Goal: Transaction & Acquisition: Purchase product/service

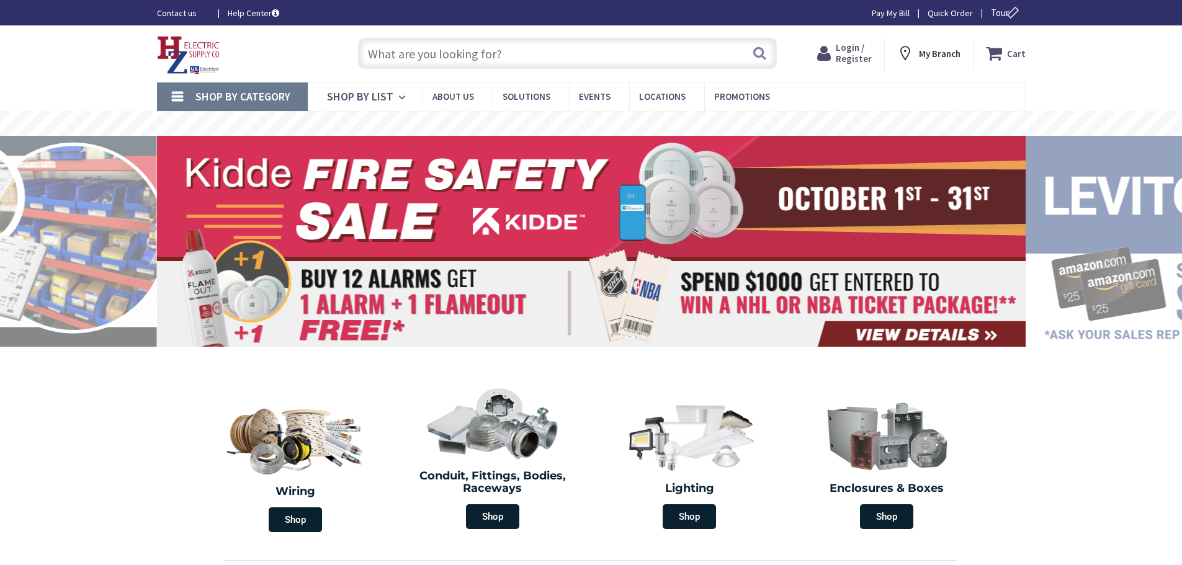
click at [859, 56] on span "Login / Register" at bounding box center [854, 53] width 36 height 23
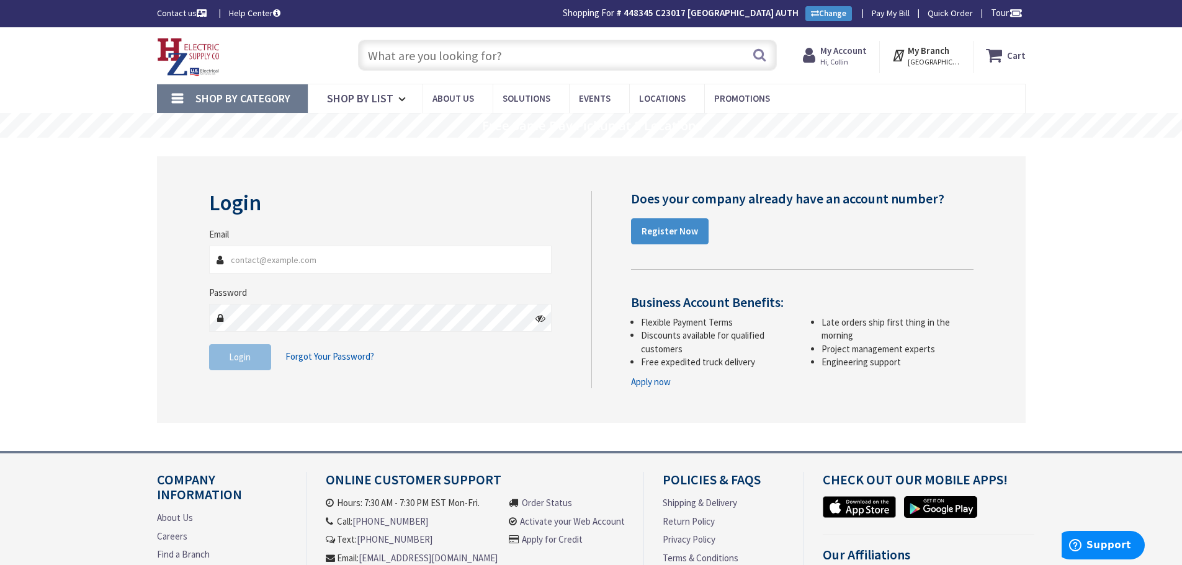
type input "[EMAIL_ADDRESS][DOMAIN_NAME]"
click at [249, 364] on button "Login" at bounding box center [240, 357] width 62 height 26
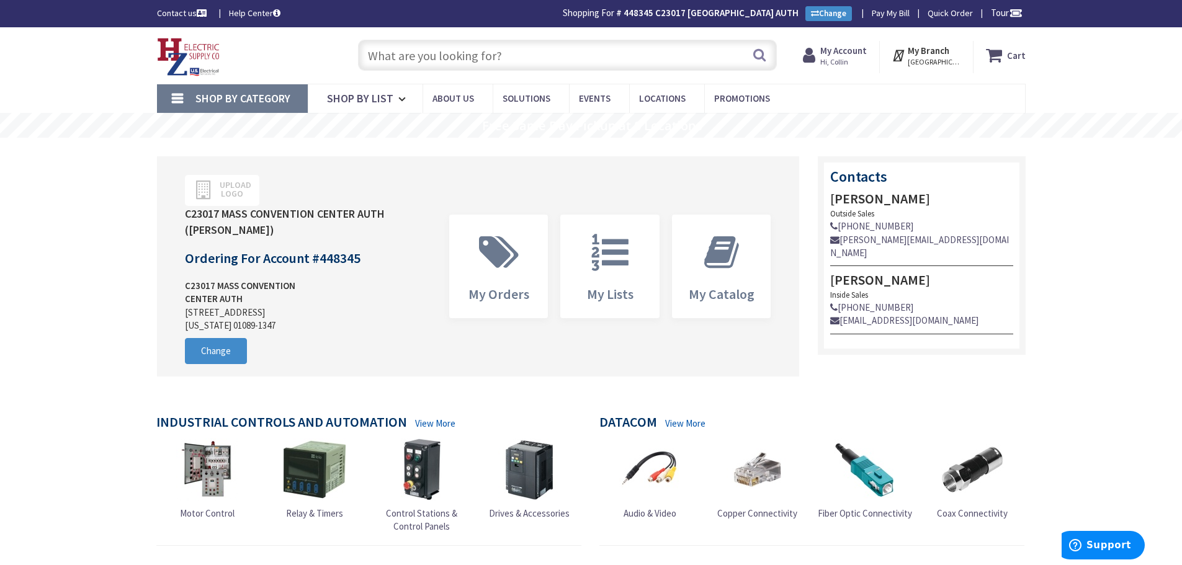
click at [249, 96] on span "Shop By Category" at bounding box center [242, 98] width 95 height 14
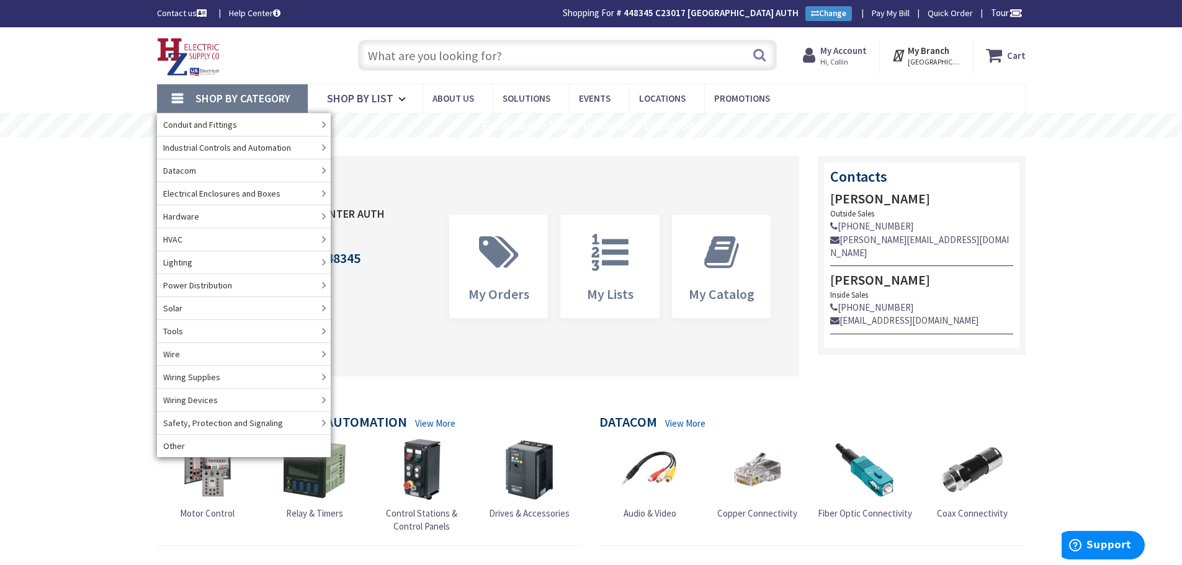
click at [516, 50] on input "text" at bounding box center [567, 55] width 419 height 31
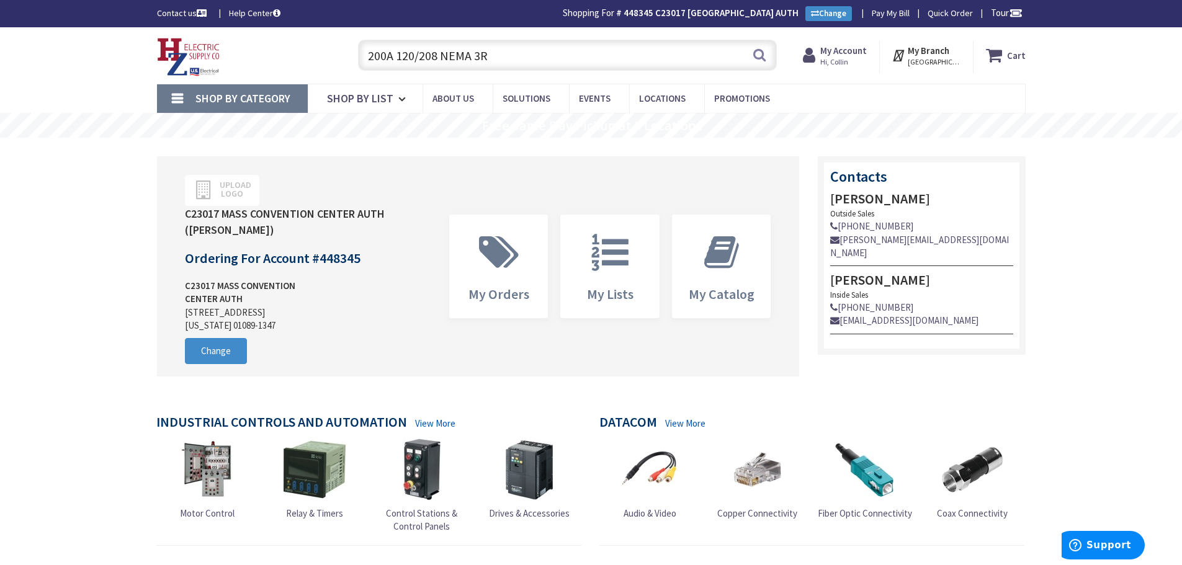
type input "200A 120/208 NEMA 3R"
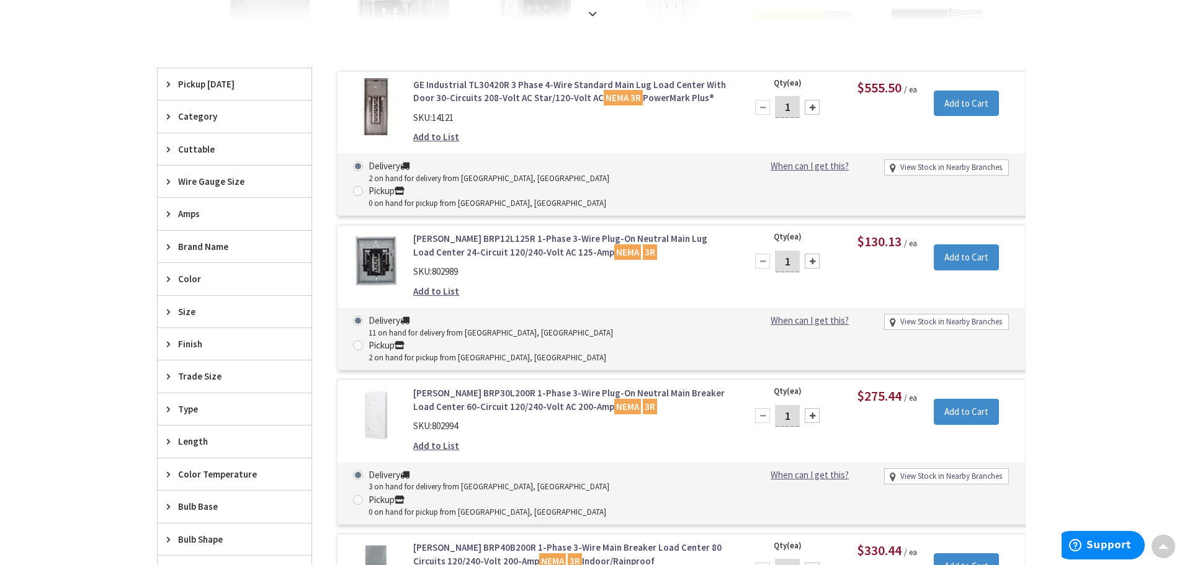
scroll to position [372, 0]
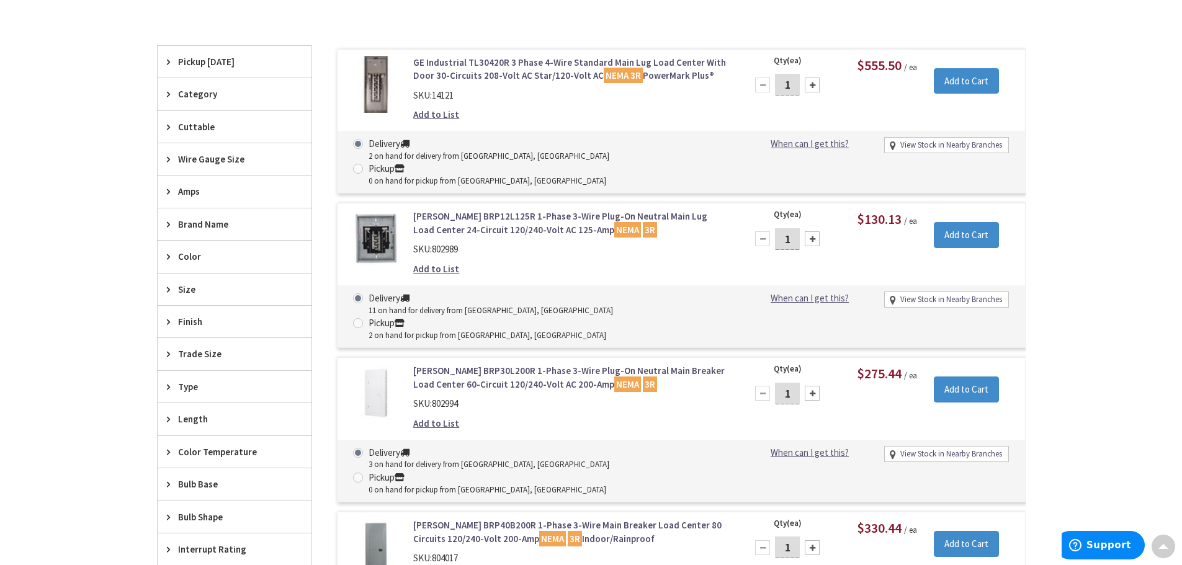
click at [179, 388] on span "Type" at bounding box center [228, 386] width 101 height 13
click at [190, 382] on span "Type" at bounding box center [228, 386] width 101 height 13
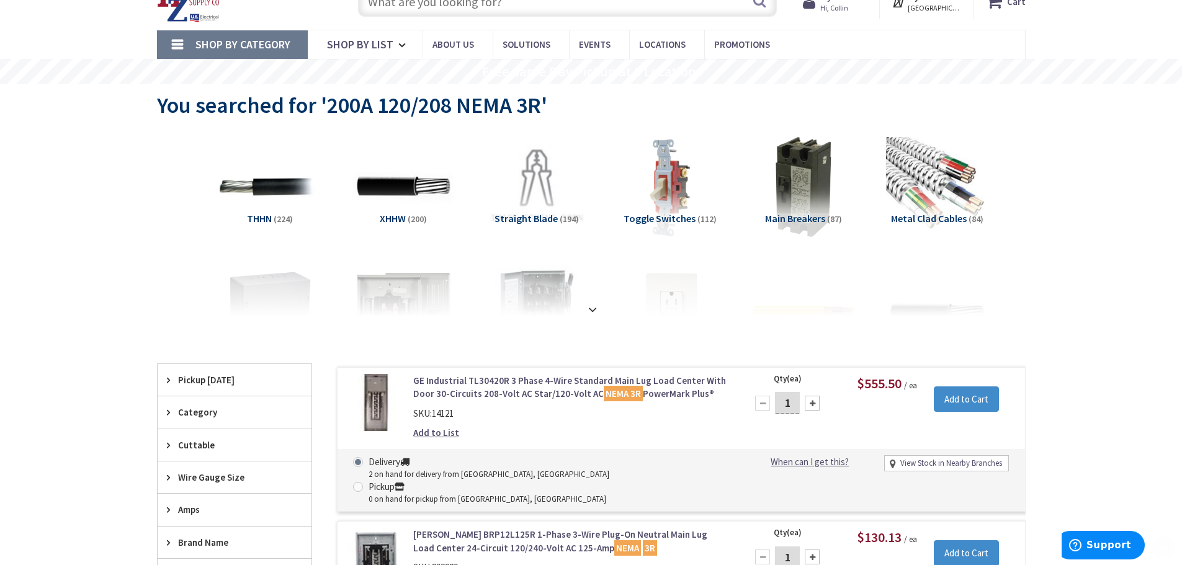
scroll to position [186, 0]
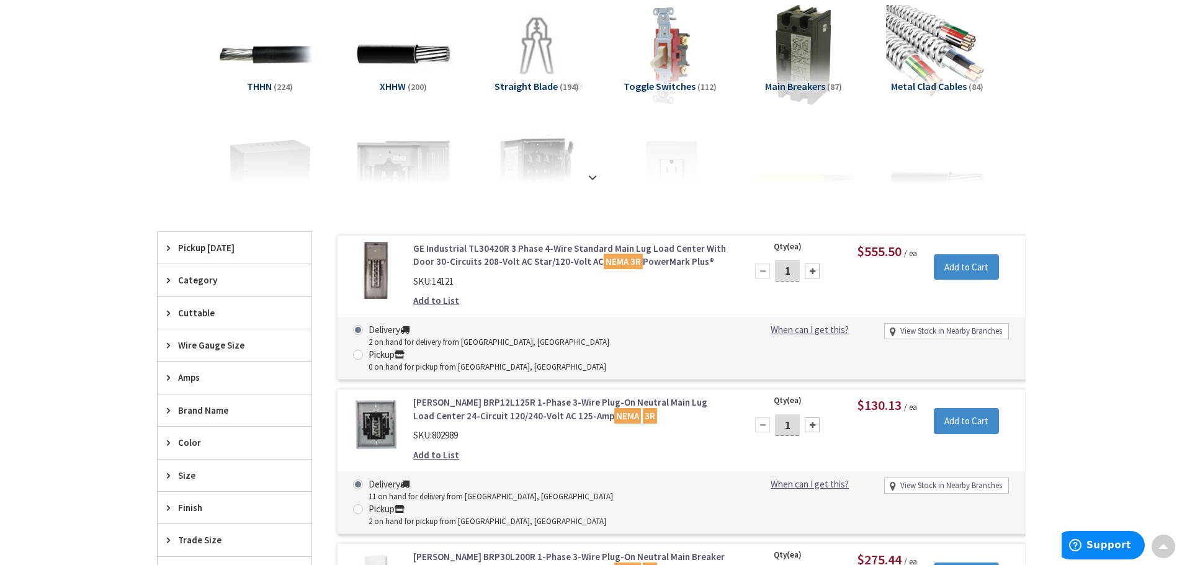
click at [207, 410] on span "Brand Name" at bounding box center [228, 410] width 101 height 13
click at [230, 454] on span "Eaton" at bounding box center [235, 456] width 154 height 21
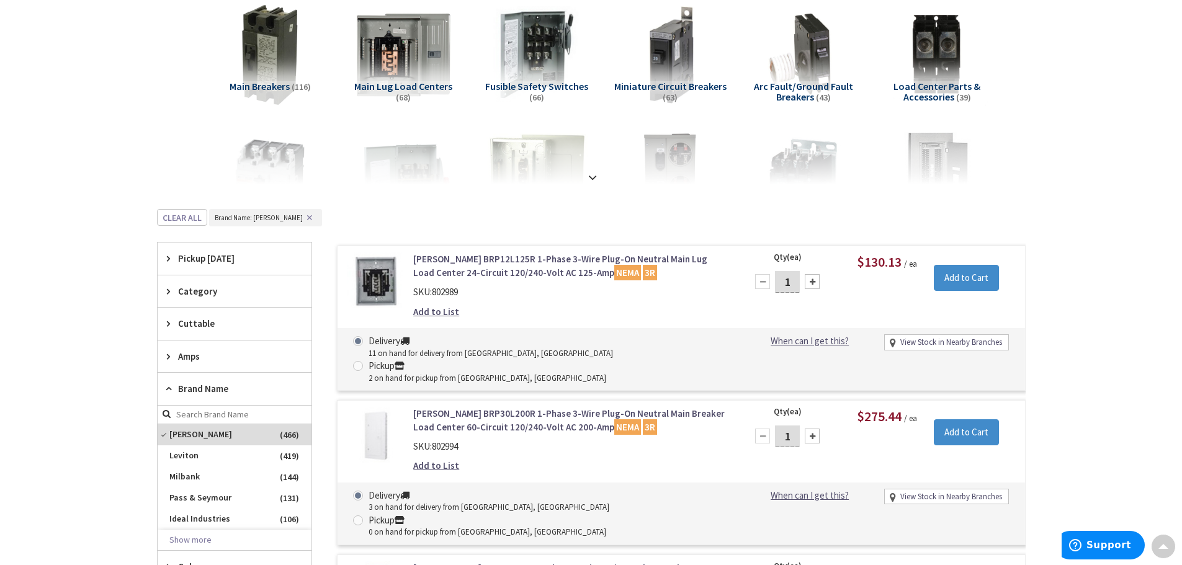
click at [231, 261] on span "Pickup [DATE]" at bounding box center [228, 258] width 101 height 13
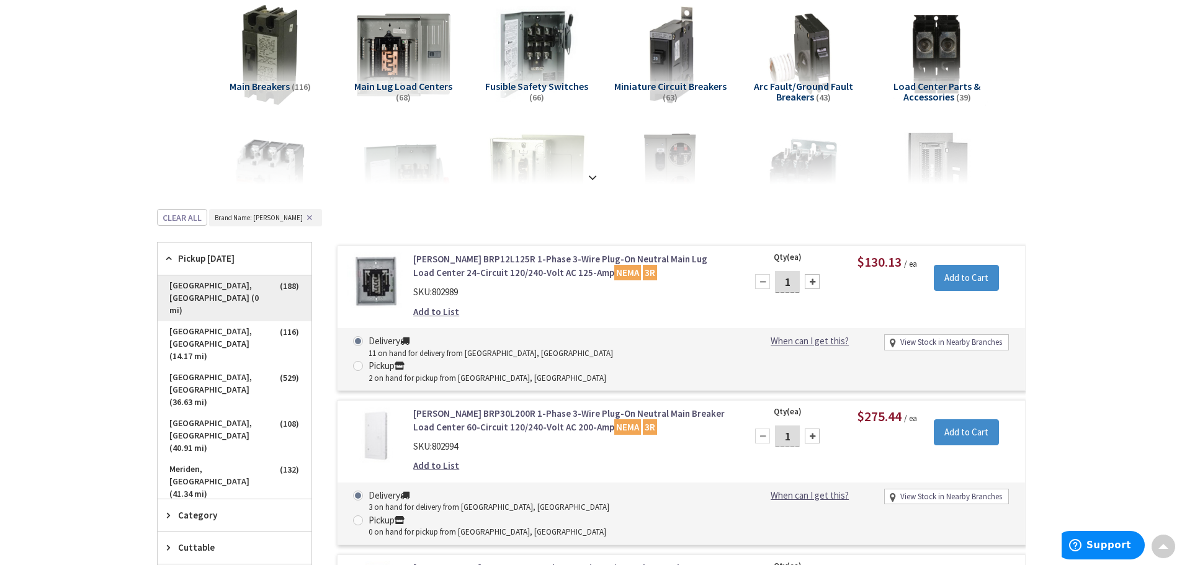
click at [215, 286] on span "Springfield, MA (0 mi)" at bounding box center [235, 299] width 154 height 46
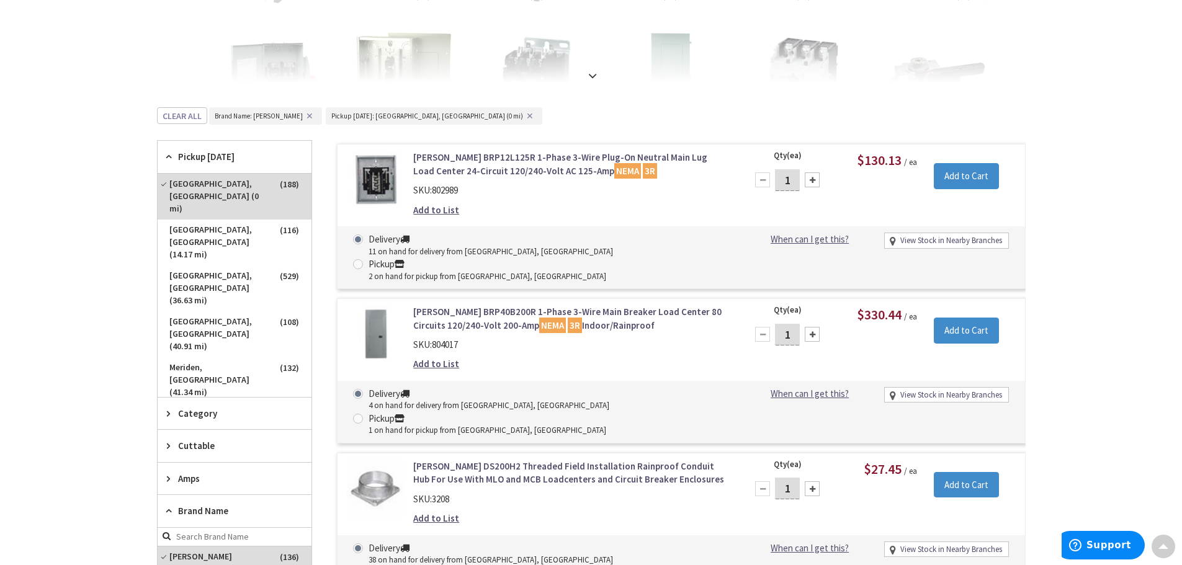
scroll to position [310, 0]
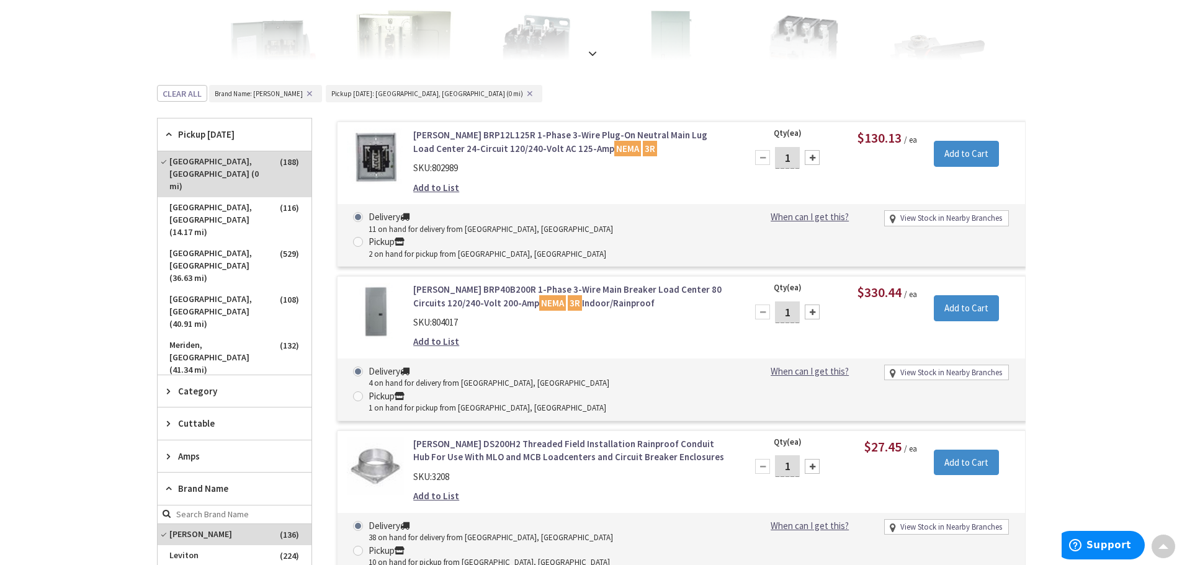
click at [205, 450] on span "Amps" at bounding box center [228, 456] width 101 height 13
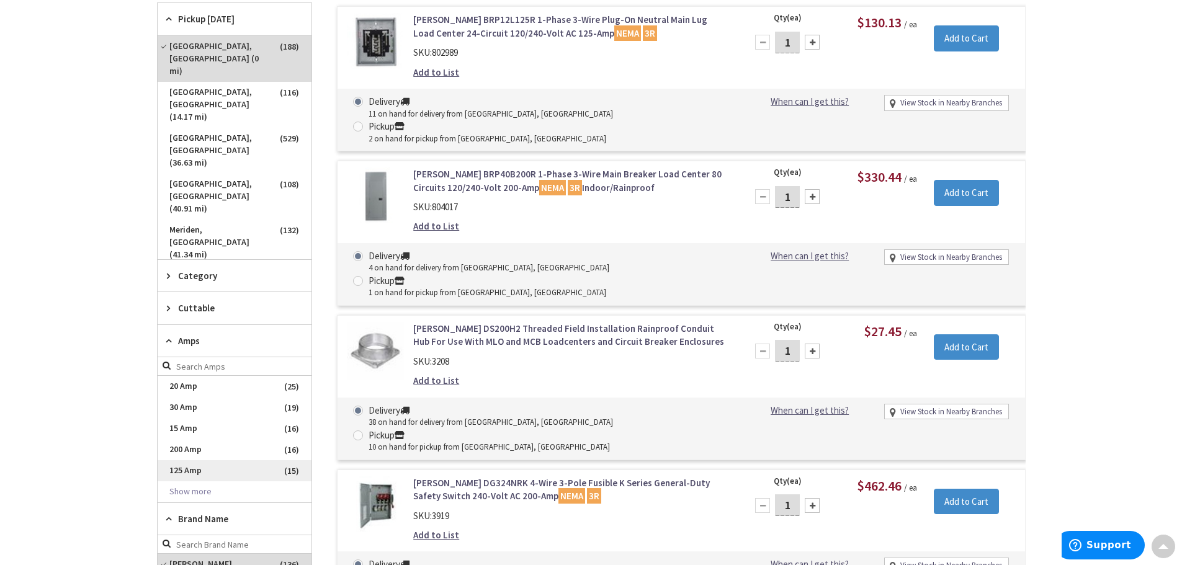
scroll to position [434, 0]
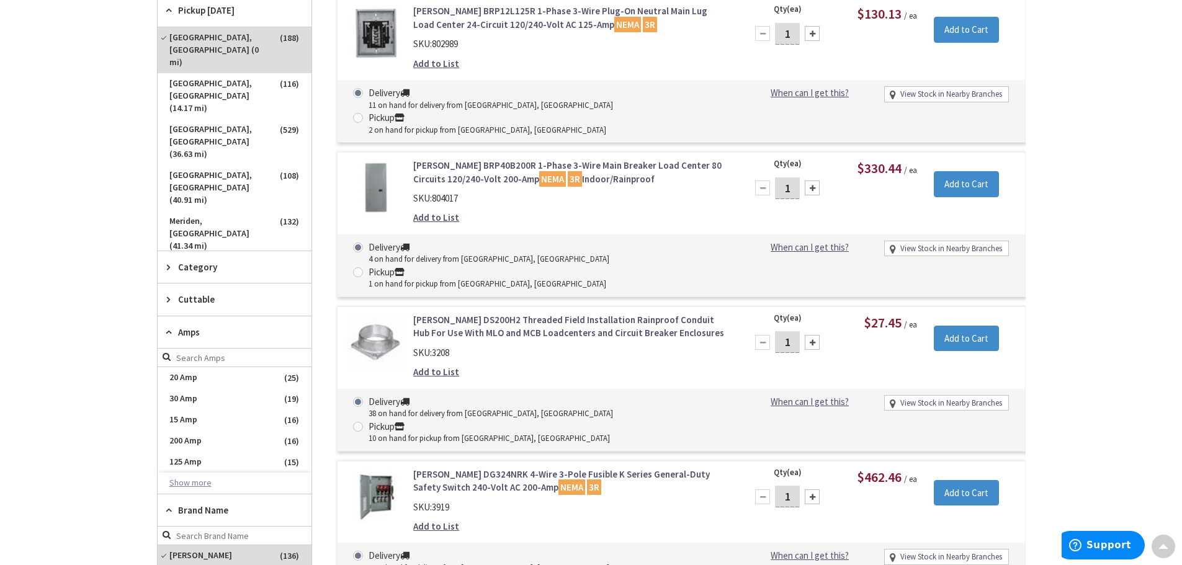
click at [199, 473] on button "Show more" at bounding box center [235, 483] width 154 height 21
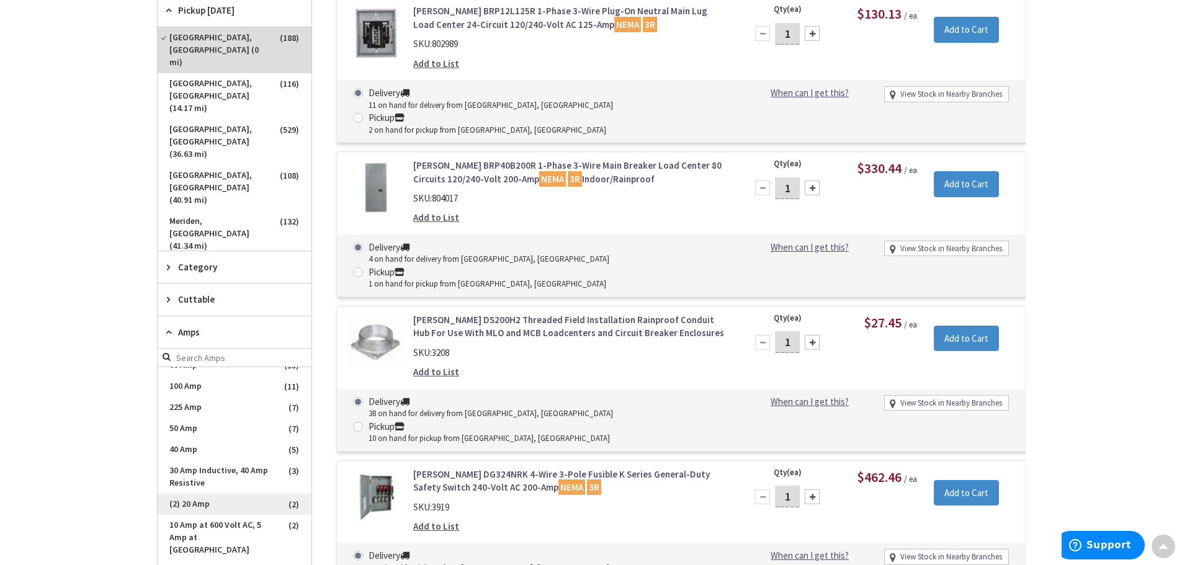
scroll to position [124, 0]
click at [207, 391] on span "225 Amp" at bounding box center [235, 401] width 154 height 21
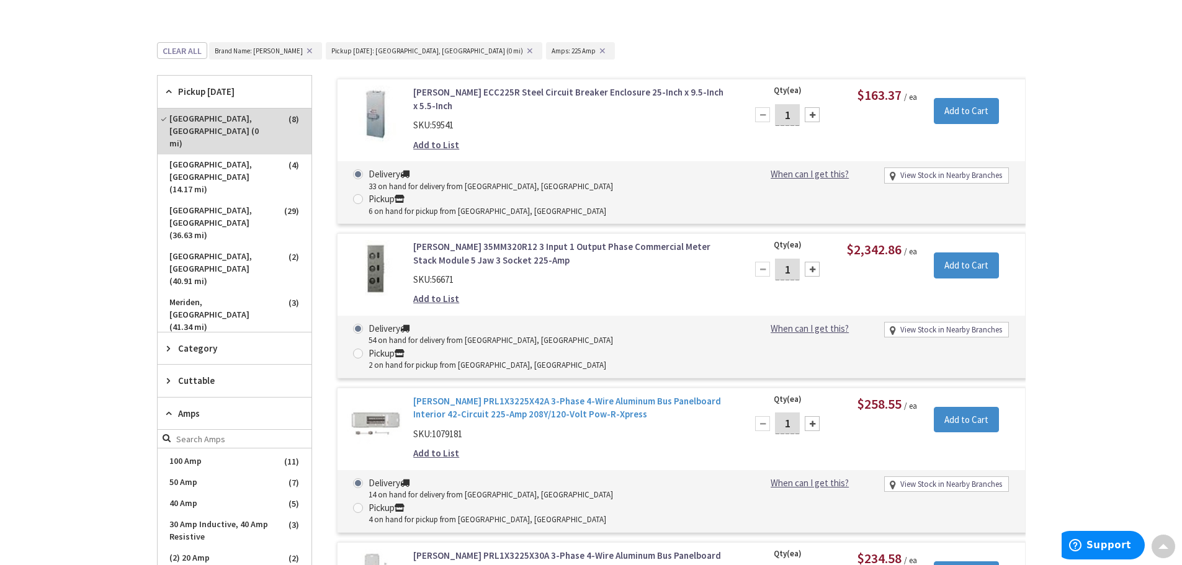
scroll to position [447, 0]
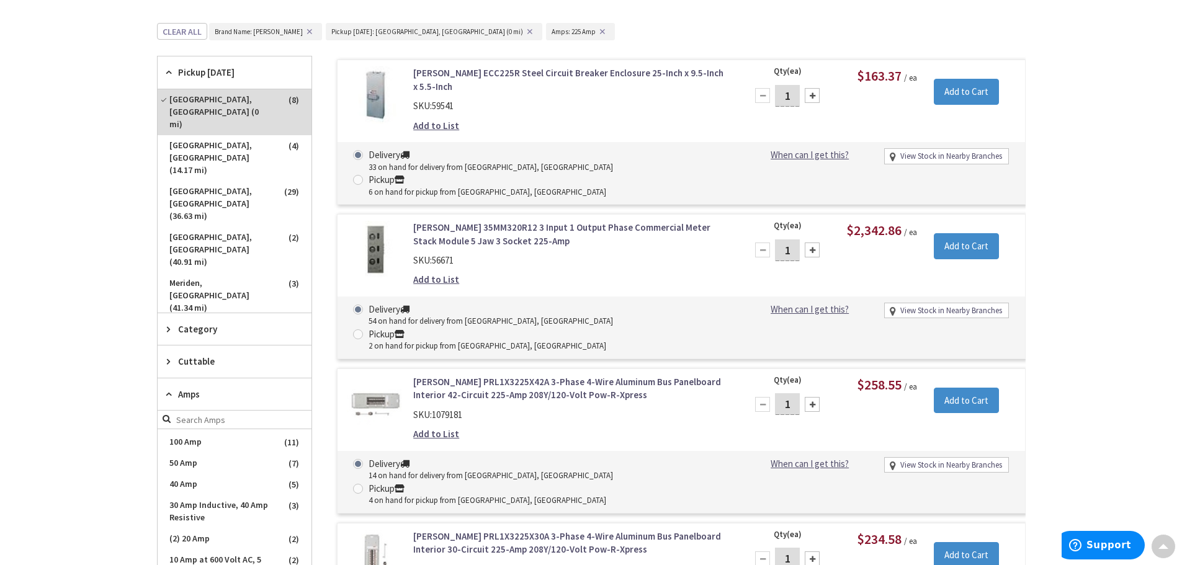
click at [595, 375] on link "[PERSON_NAME] PRL1X3225X42A 3-Phase 4-Wire Aluminum Bus Panelboard Interior 42-…" at bounding box center [571, 388] width 316 height 27
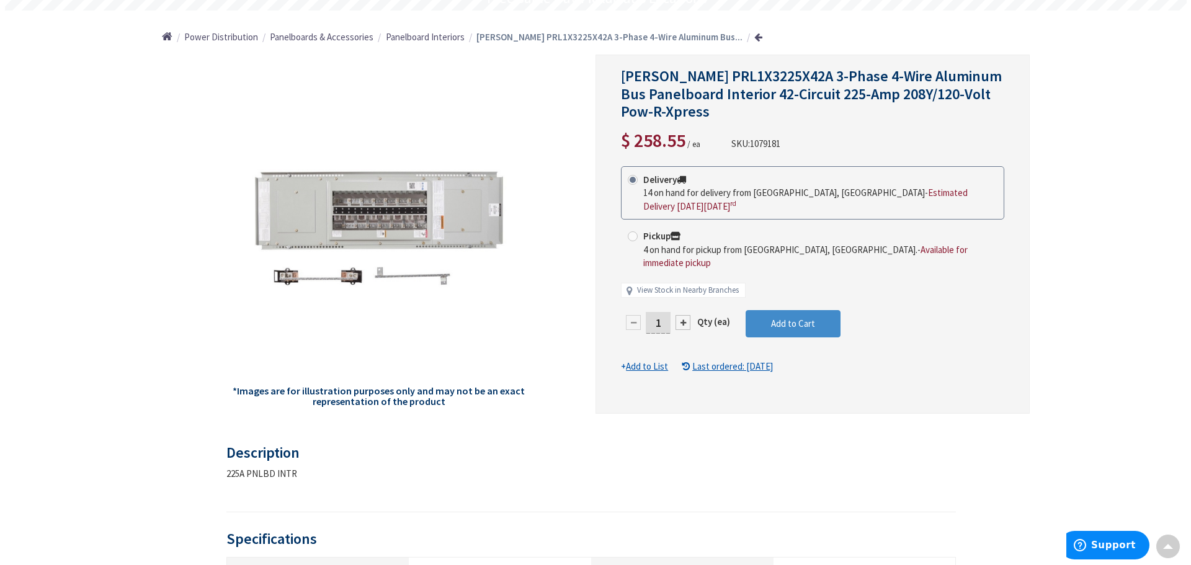
scroll to position [124, 0]
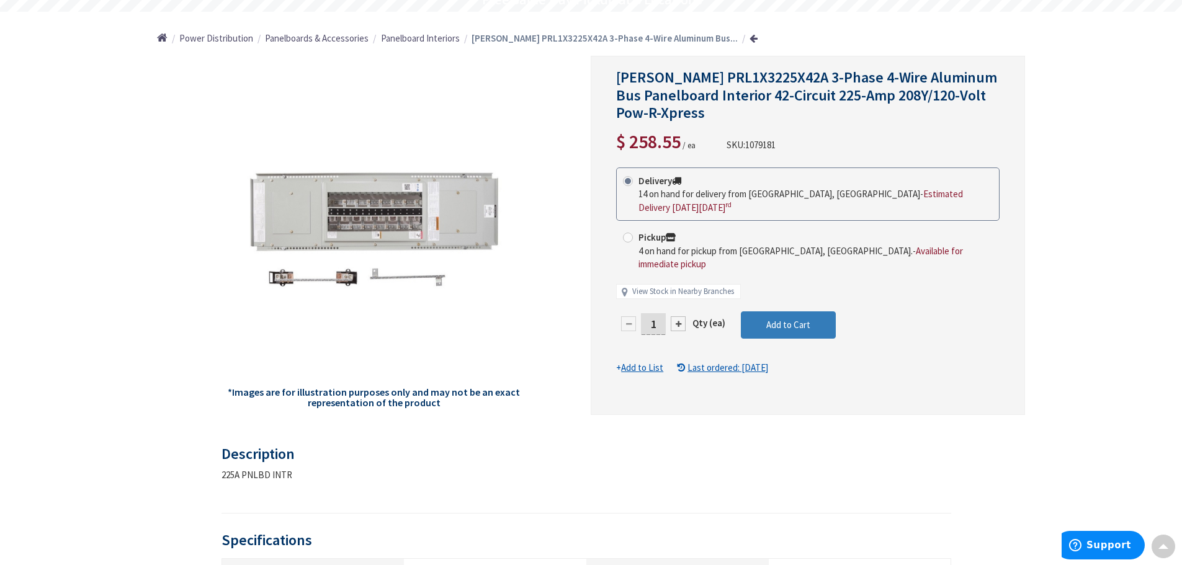
click at [799, 319] on span "Add to Cart" at bounding box center [788, 325] width 44 height 12
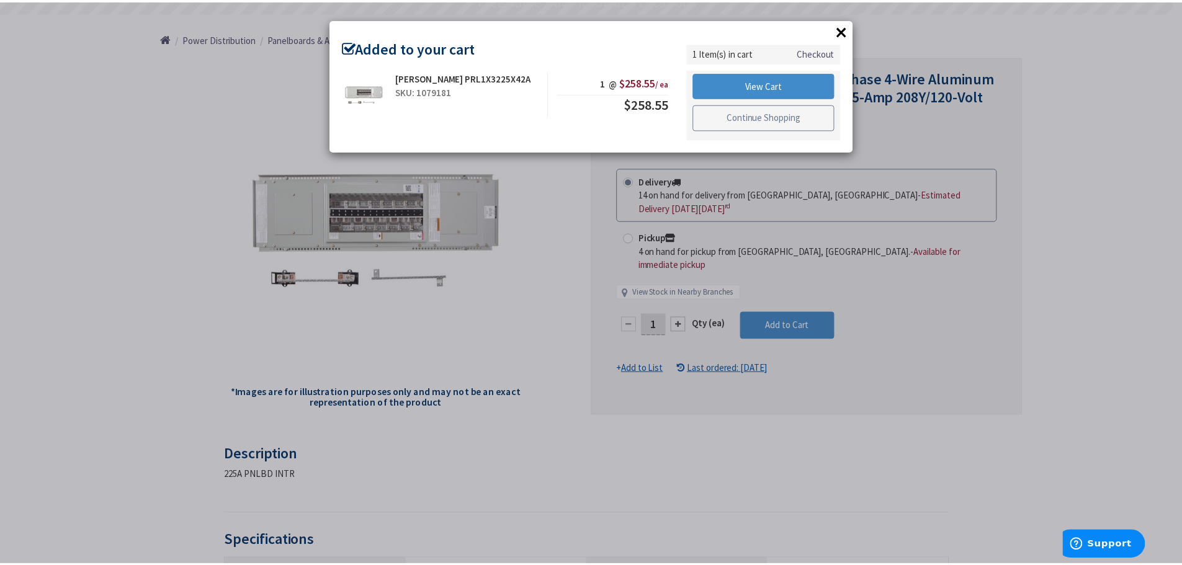
scroll to position [126, 0]
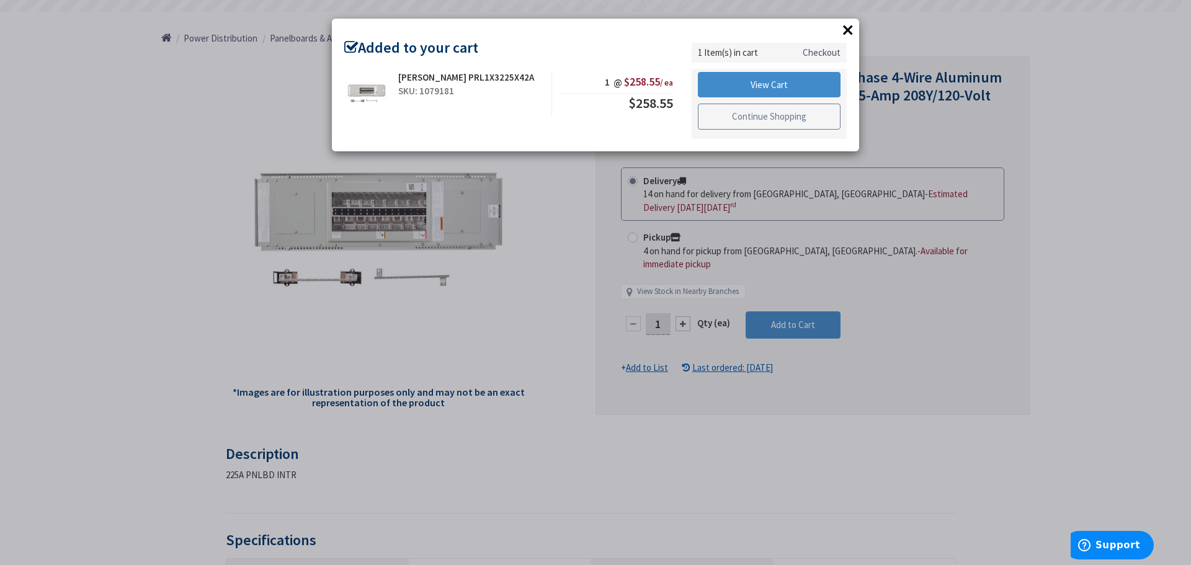
click at [742, 115] on link "Continue Shopping" at bounding box center [769, 117] width 143 height 26
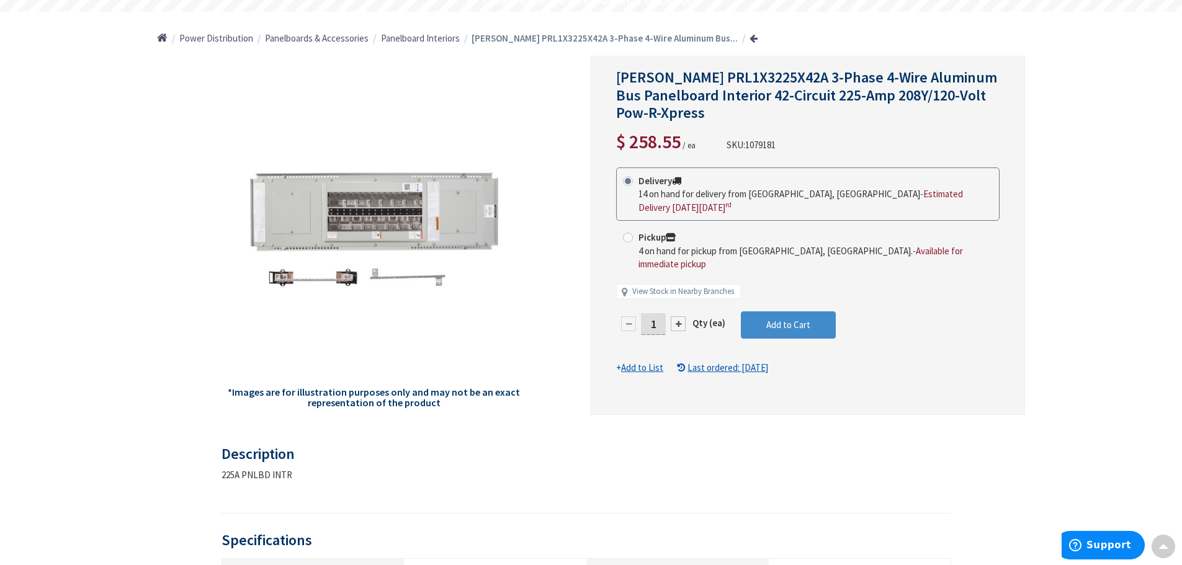
drag, startPoint x: 601, startPoint y: 156, endPoint x: 557, endPoint y: 164, distance: 45.4
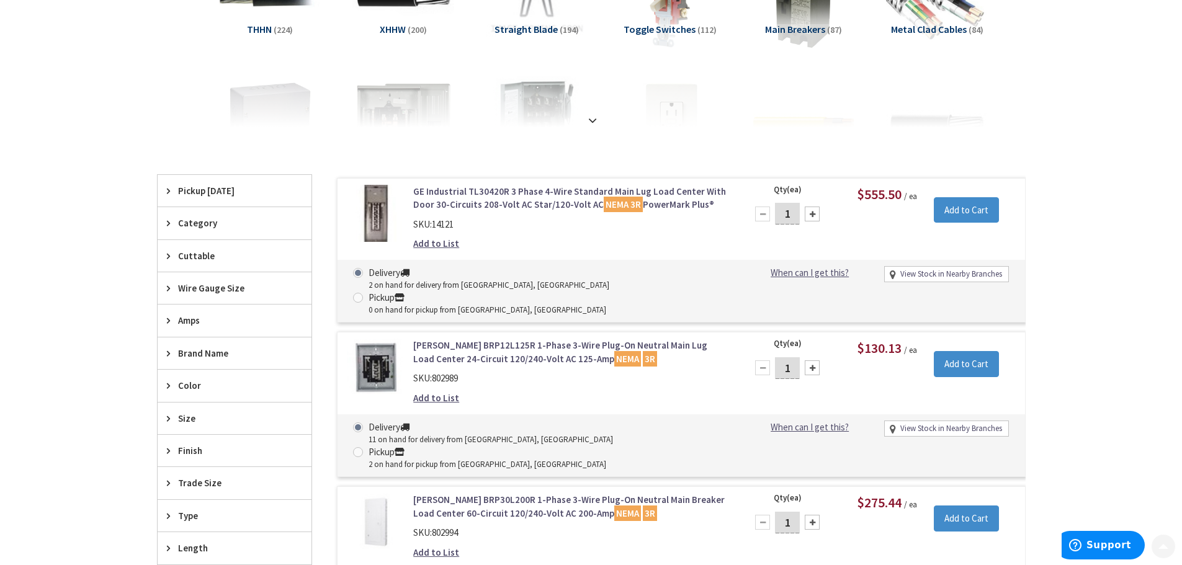
scroll to position [248, 0]
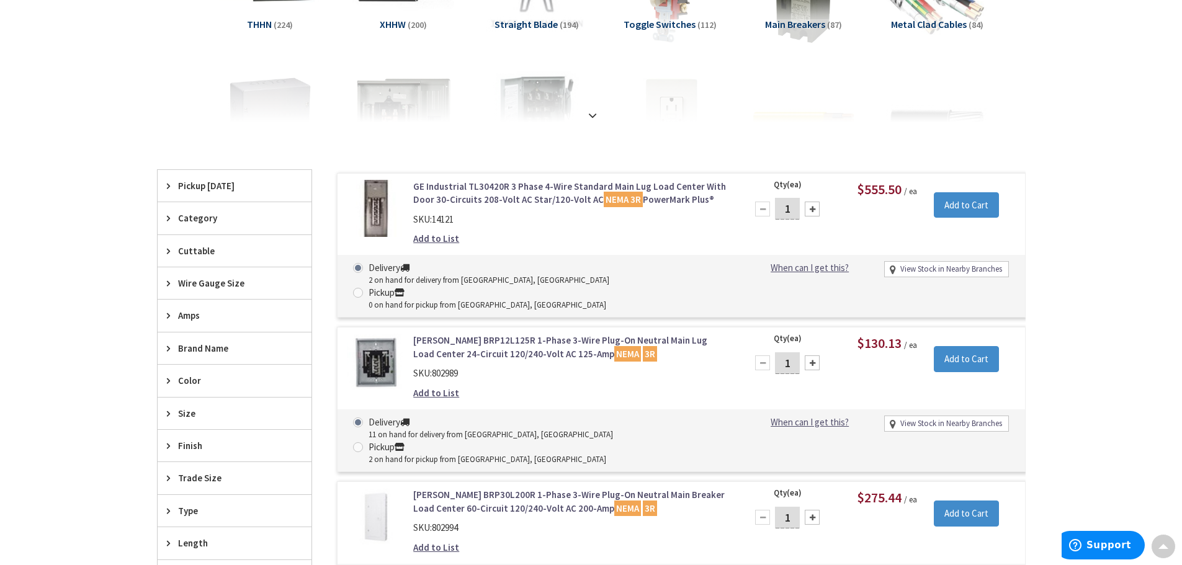
click at [202, 351] on span "Brand Name" at bounding box center [228, 348] width 101 height 13
click at [210, 387] on span "Eaton" at bounding box center [235, 393] width 154 height 21
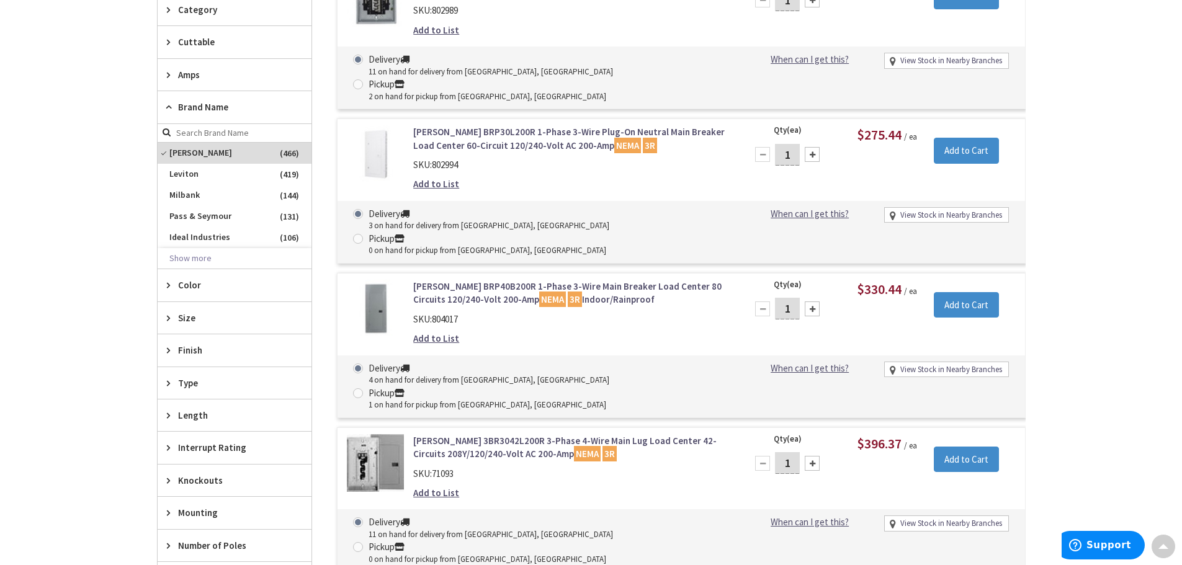
scroll to position [496, 0]
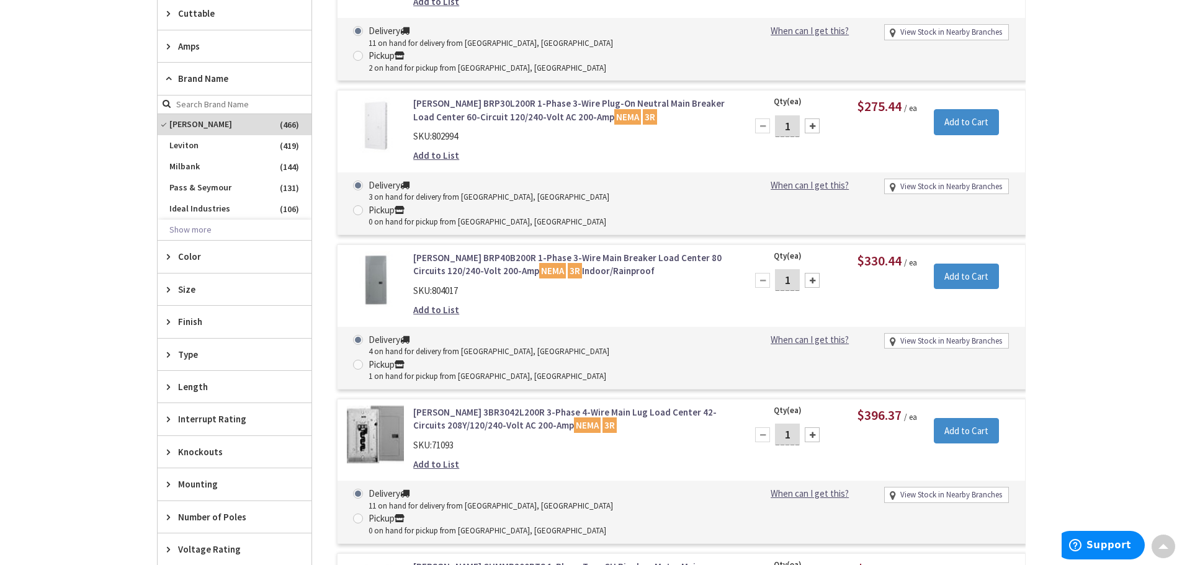
click at [205, 43] on span "Amps" at bounding box center [228, 46] width 101 height 13
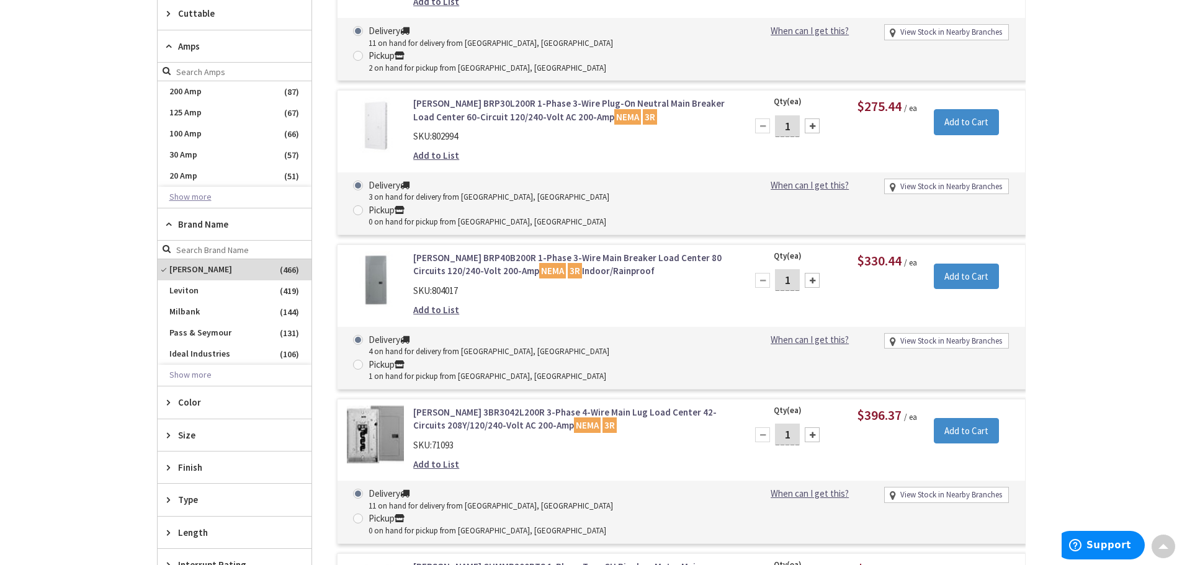
click at [191, 195] on button "Show more" at bounding box center [235, 197] width 154 height 21
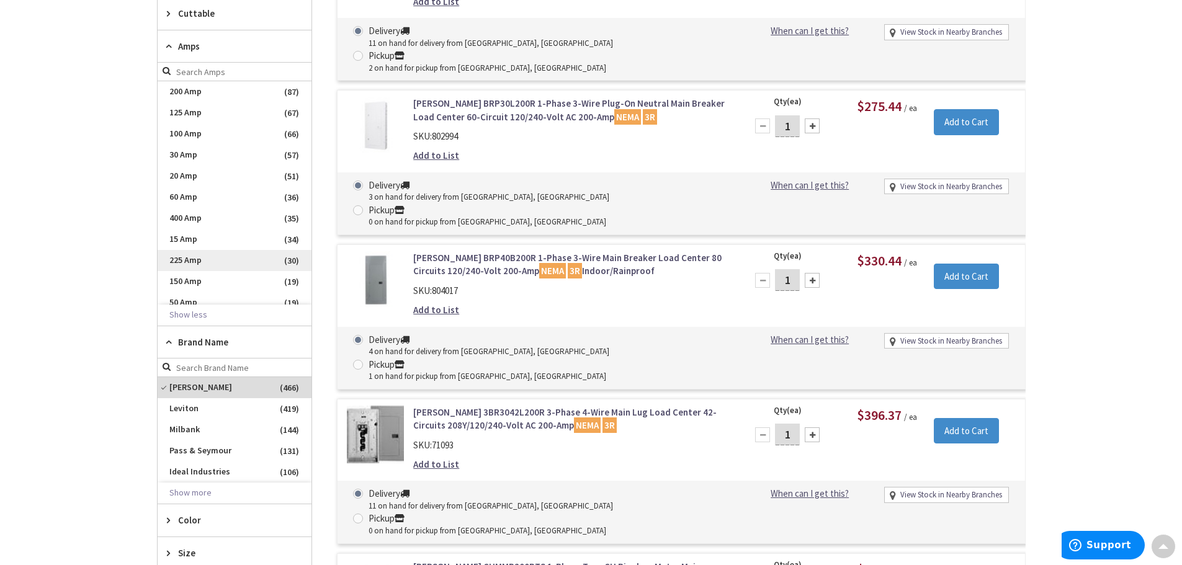
click at [200, 263] on span "225 Amp" at bounding box center [235, 260] width 154 height 21
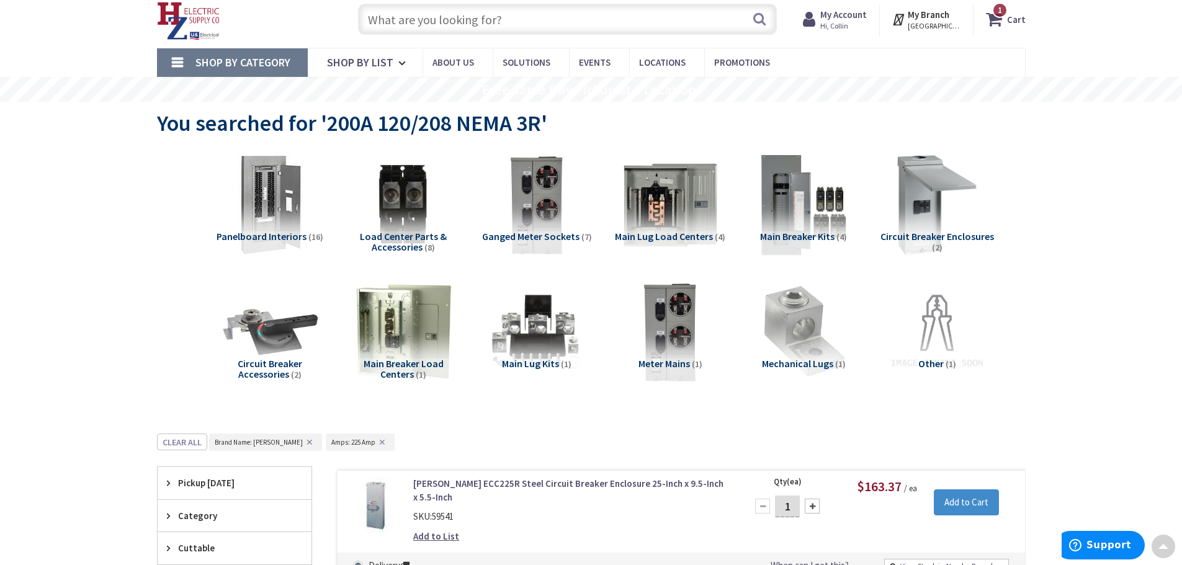
scroll to position [0, 0]
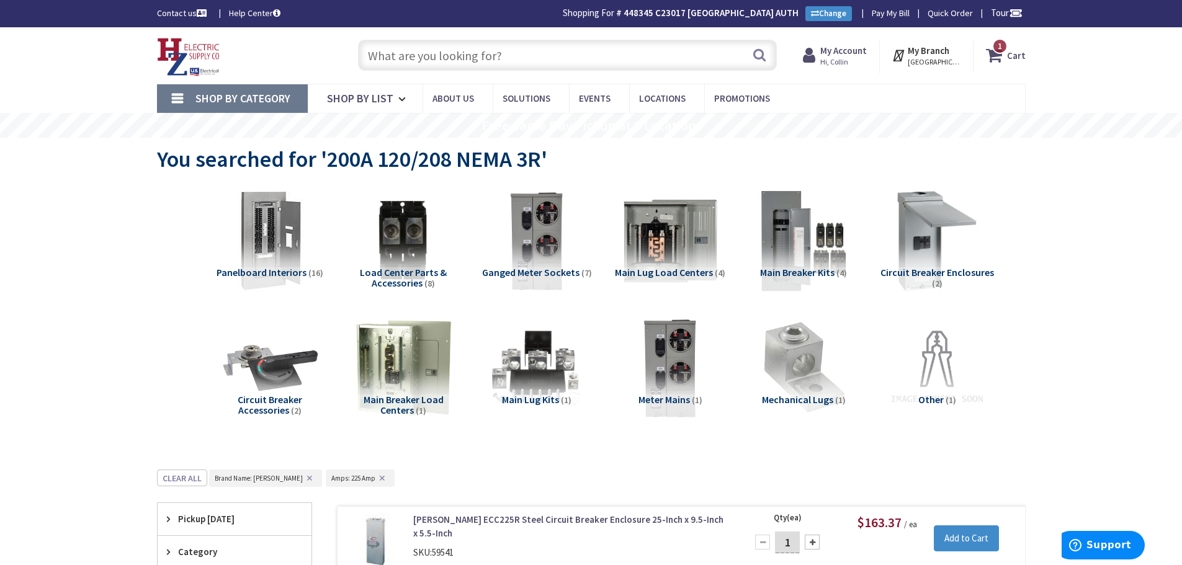
click at [248, 96] on span "Shop By Category" at bounding box center [242, 98] width 95 height 14
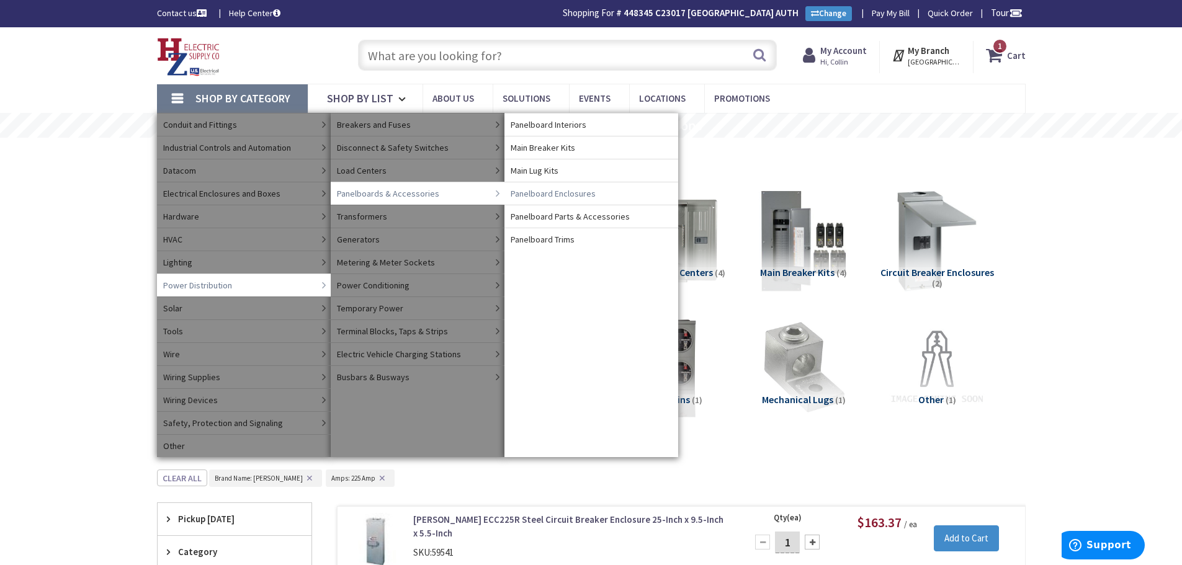
click at [541, 191] on span "Panelboard Enclosures" at bounding box center [553, 193] width 85 height 12
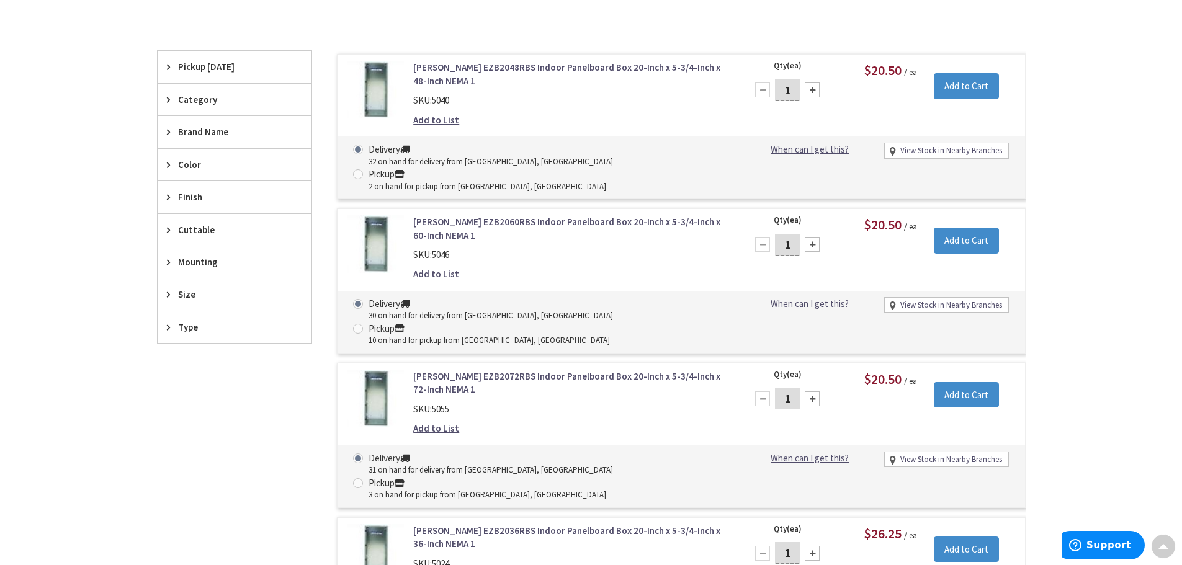
scroll to position [372, 0]
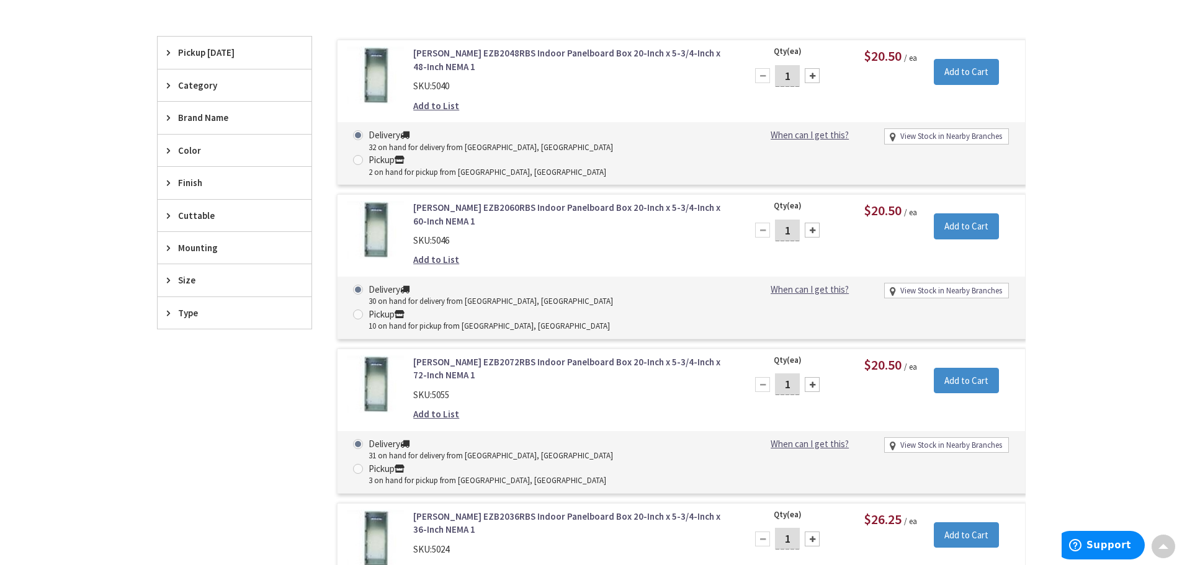
click at [189, 117] on span "Brand Name" at bounding box center [228, 117] width 101 height 13
click at [202, 167] on span "[PERSON_NAME]" at bounding box center [235, 163] width 154 height 21
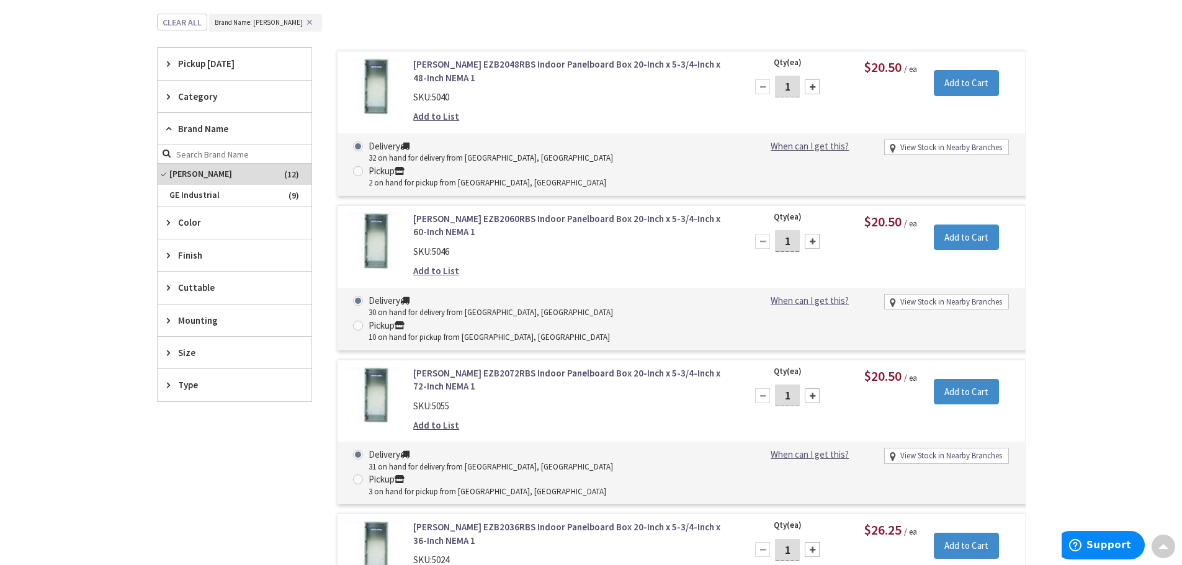
click at [212, 94] on span "Category" at bounding box center [228, 96] width 101 height 13
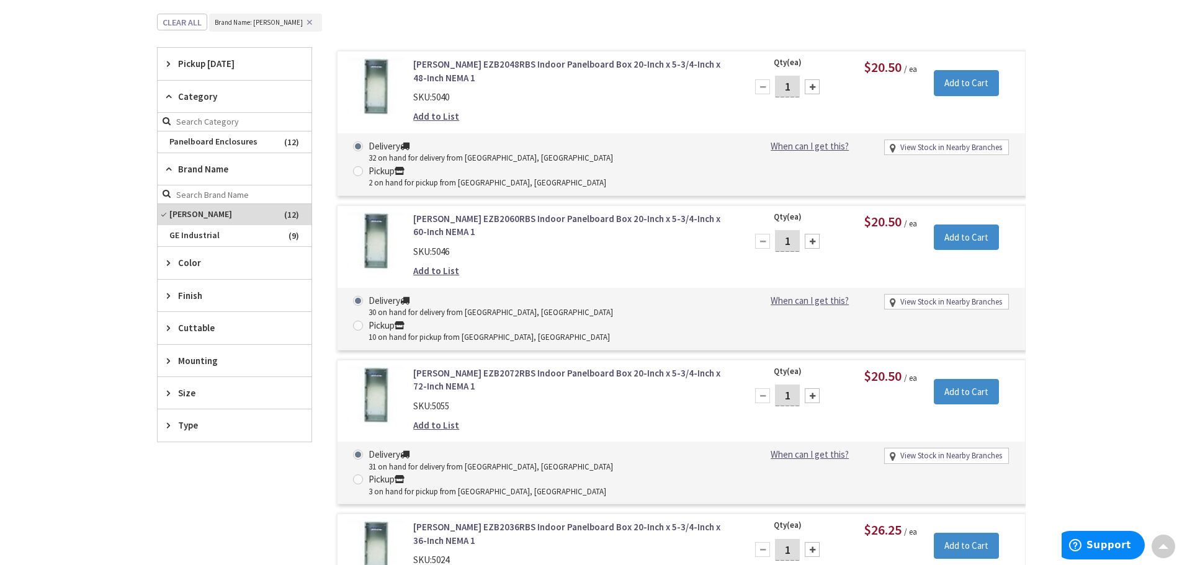
click at [215, 97] on span "Category" at bounding box center [228, 96] width 101 height 13
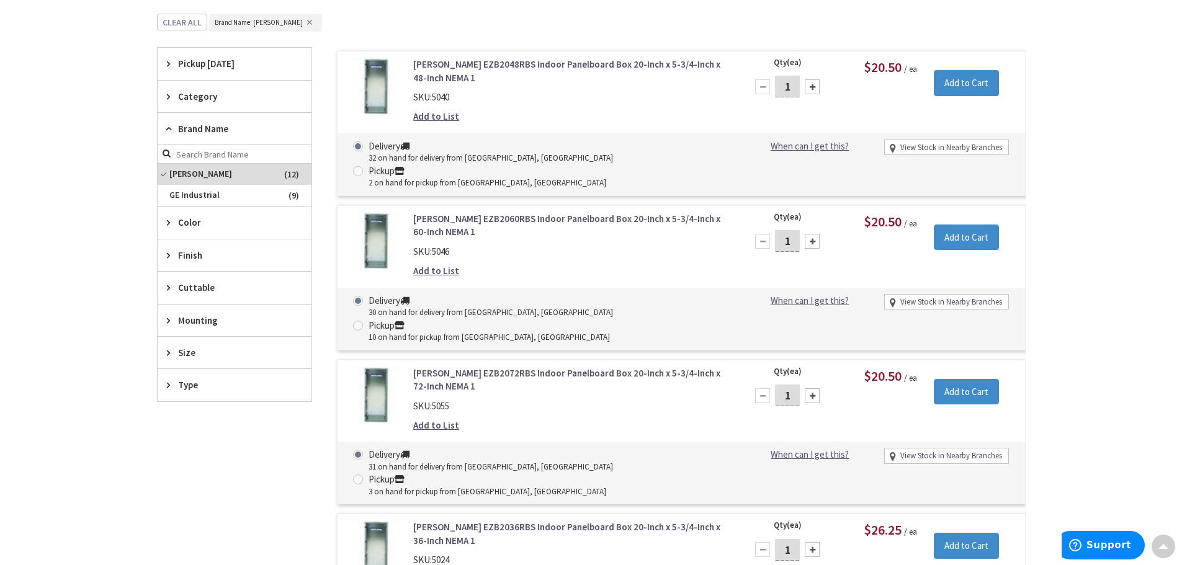
click at [198, 261] on span "Finish" at bounding box center [228, 255] width 101 height 13
click at [187, 381] on span "Type" at bounding box center [228, 385] width 101 height 13
click at [191, 380] on span "Type" at bounding box center [228, 385] width 101 height 13
click at [193, 357] on span "Size" at bounding box center [228, 352] width 101 height 13
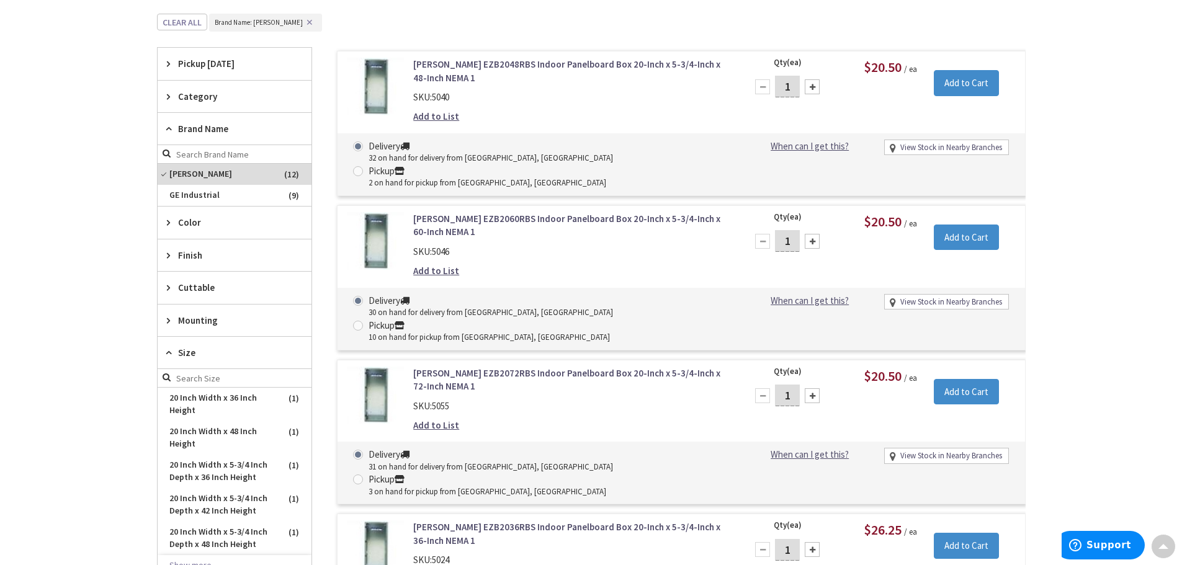
click at [194, 357] on span "Size" at bounding box center [228, 352] width 101 height 13
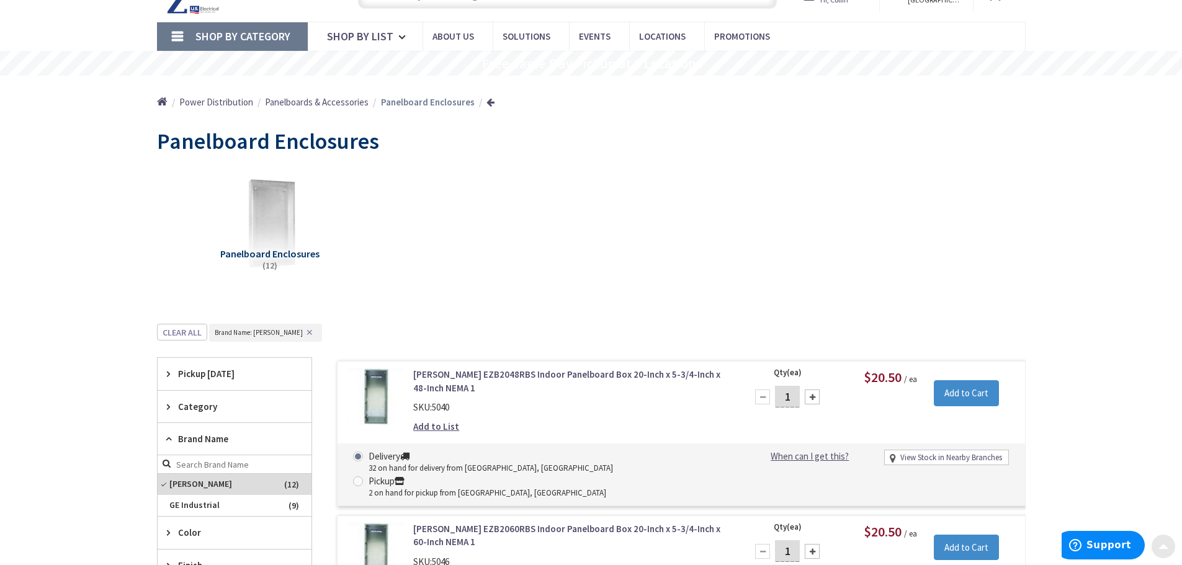
scroll to position [0, 0]
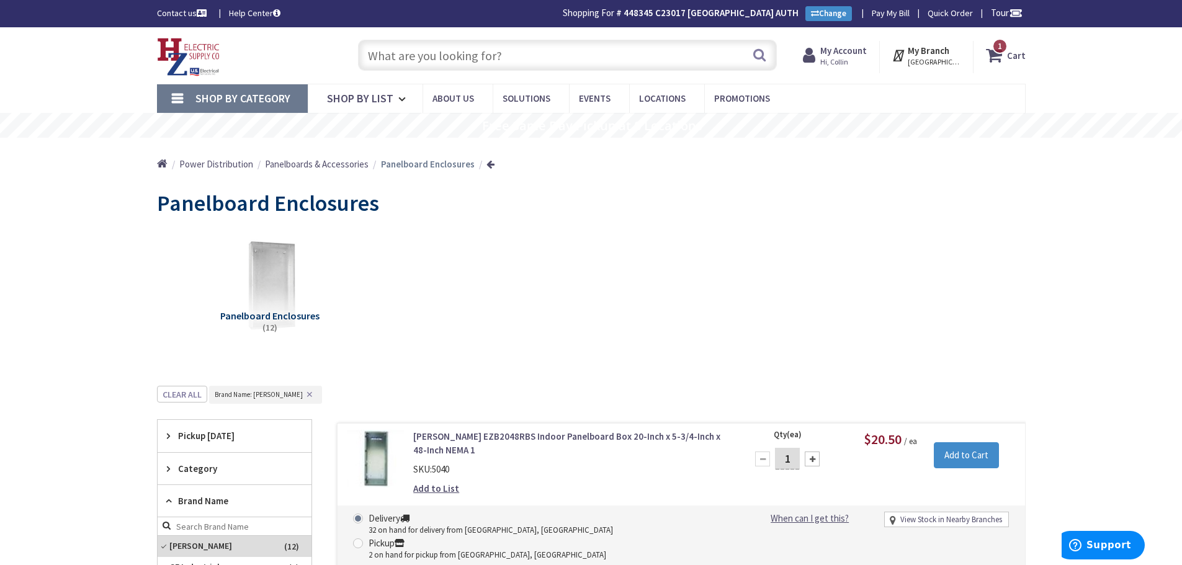
click at [416, 72] on div "Search" at bounding box center [564, 55] width 425 height 40
click at [426, 60] on input "text" at bounding box center [567, 55] width 419 height 31
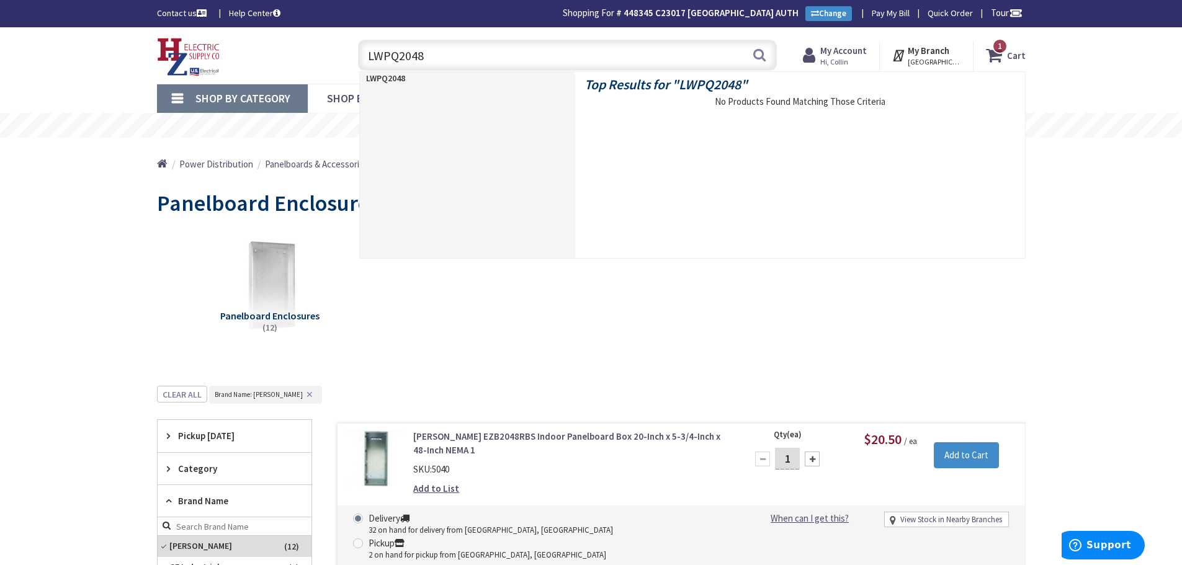
type input "LWPQ2048G"
